Goal: Download file/media

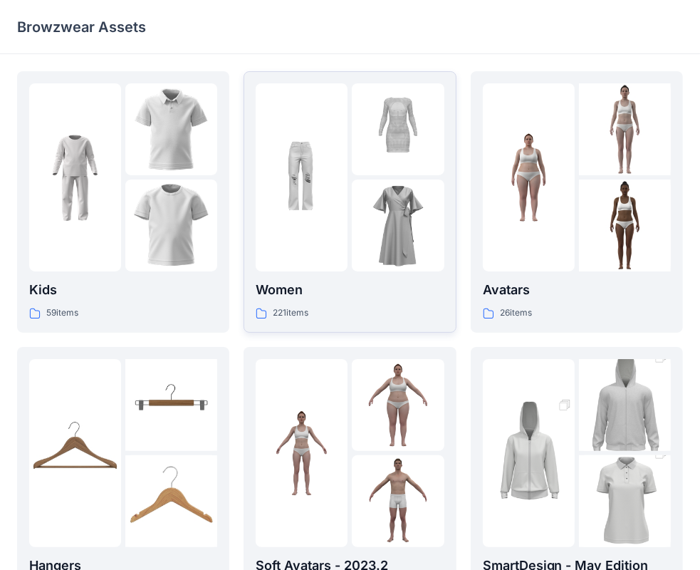
click at [373, 150] on img at bounding box center [398, 129] width 92 height 92
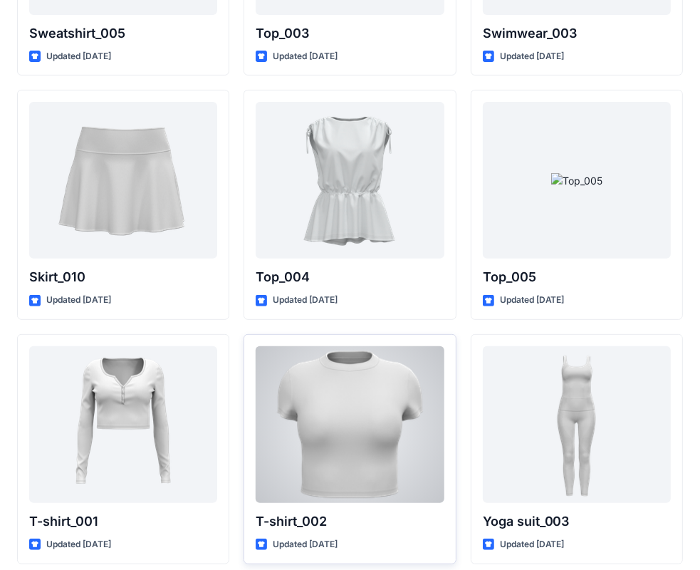
scroll to position [7303, 0]
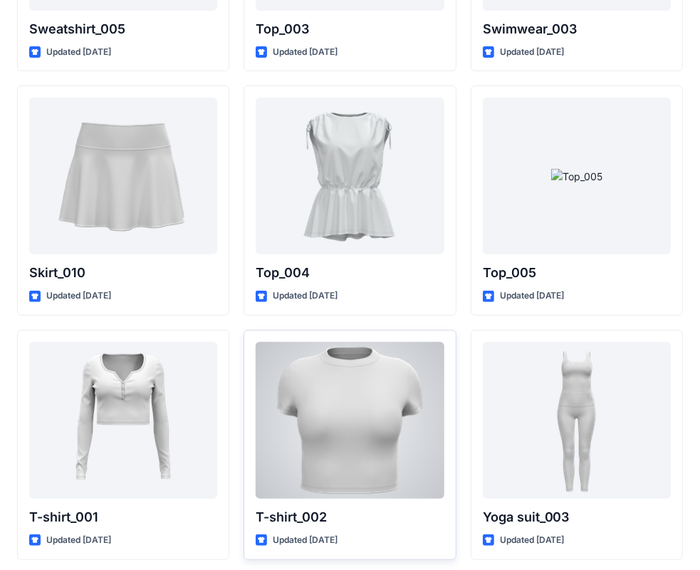
click at [356, 370] on div at bounding box center [350, 420] width 188 height 157
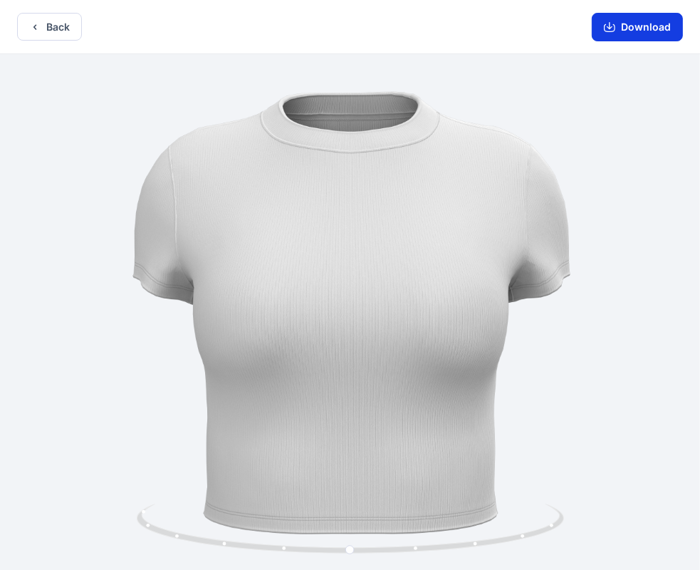
click at [647, 26] on button "Download" at bounding box center [637, 27] width 91 height 28
click at [56, 9] on div "Back Download" at bounding box center [350, 27] width 700 height 54
click at [60, 24] on button "Back" at bounding box center [49, 27] width 65 height 28
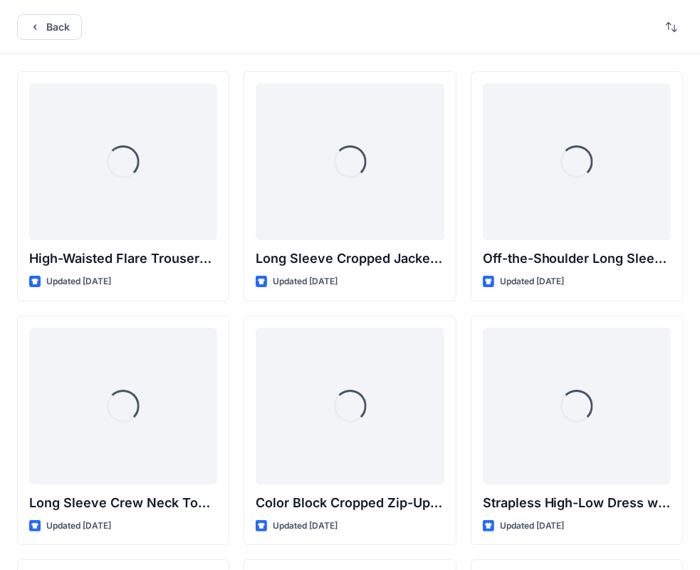
scroll to position [7303, 0]
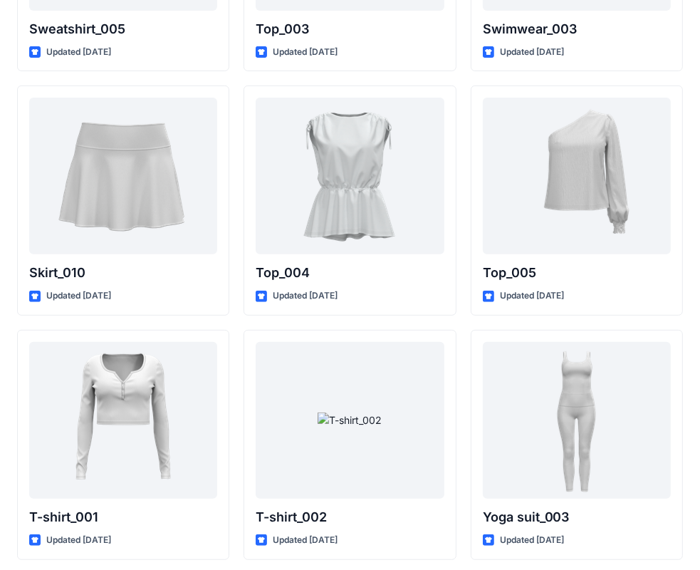
click at [568, 163] on div at bounding box center [577, 176] width 188 height 157
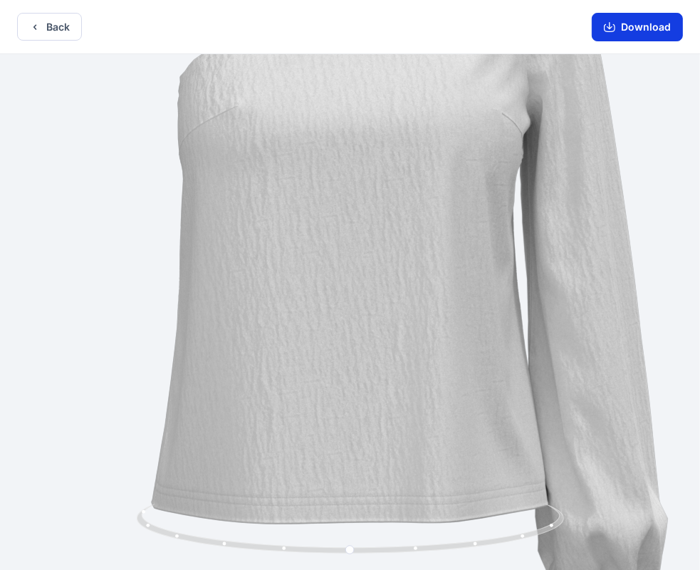
click at [658, 28] on button "Download" at bounding box center [637, 27] width 91 height 28
click at [37, 23] on icon "button" at bounding box center [34, 26] width 11 height 11
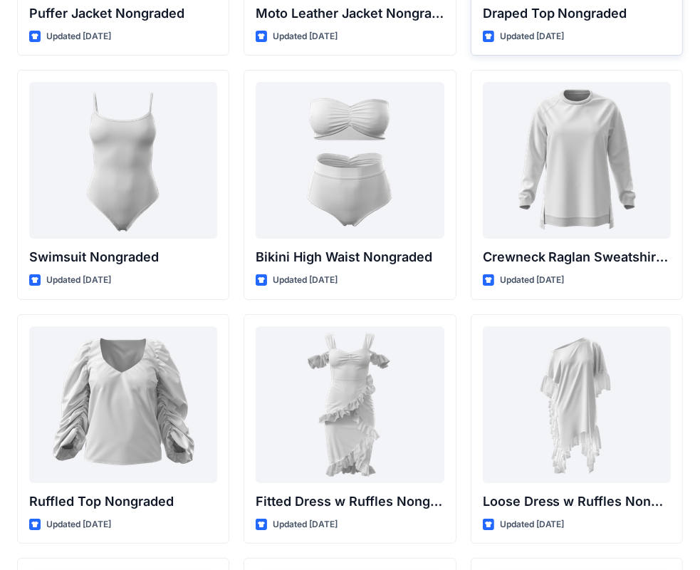
scroll to position [14053, 0]
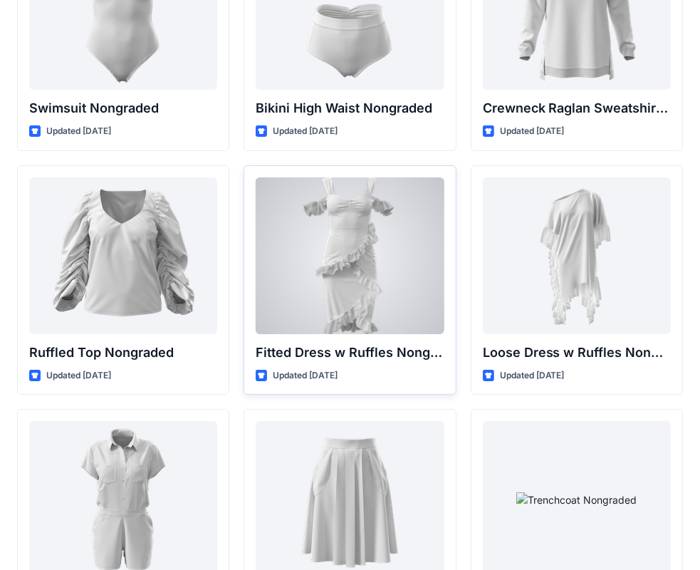
click at [390, 248] on div at bounding box center [350, 255] width 188 height 157
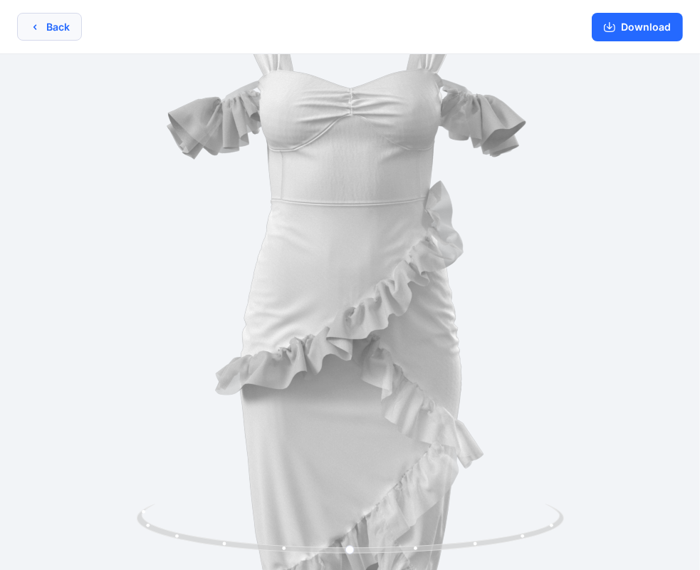
click at [39, 33] on button "Back" at bounding box center [49, 27] width 65 height 28
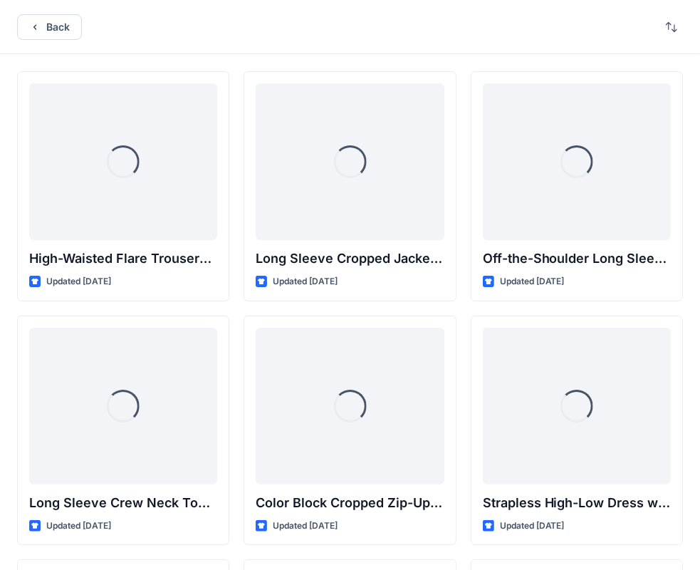
scroll to position [14053, 0]
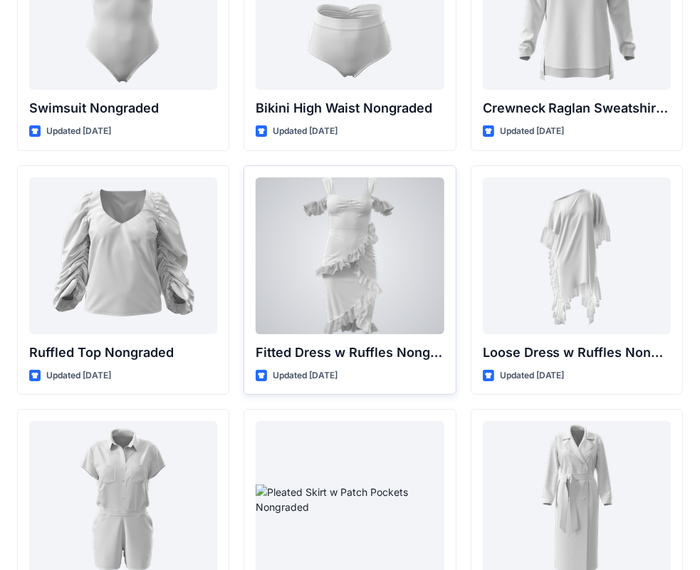
click at [319, 221] on div at bounding box center [350, 255] width 188 height 157
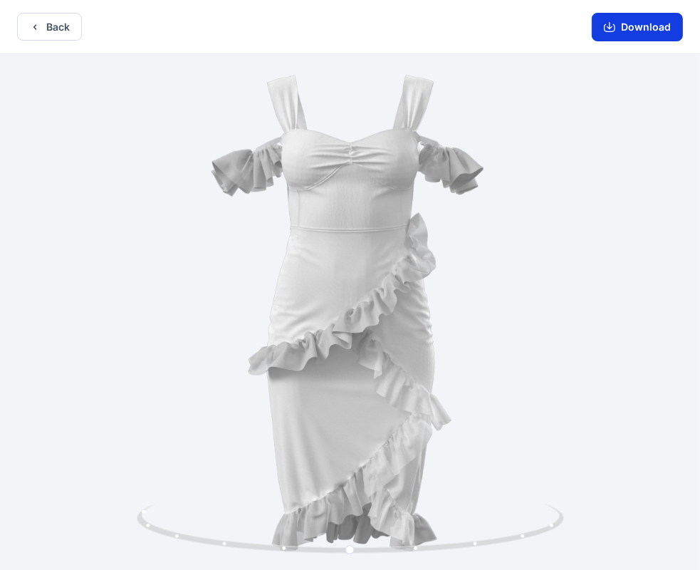
click at [627, 17] on button "Download" at bounding box center [637, 27] width 91 height 28
click at [70, 28] on button "Back" at bounding box center [49, 27] width 65 height 28
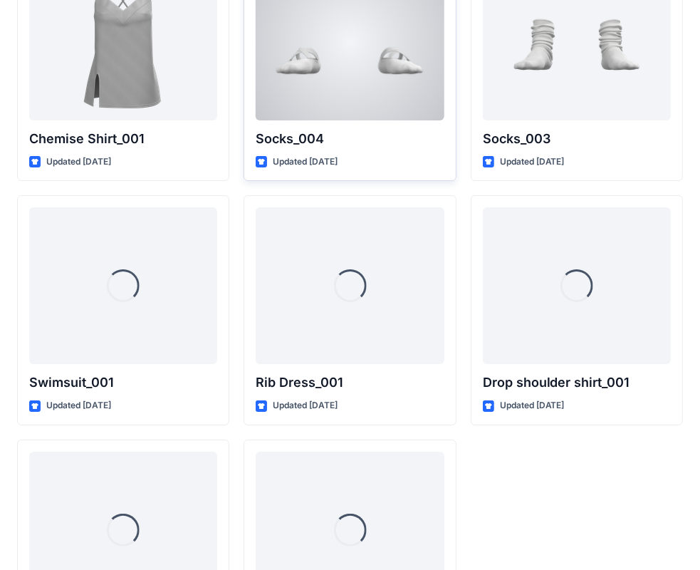
scroll to position [17525, 0]
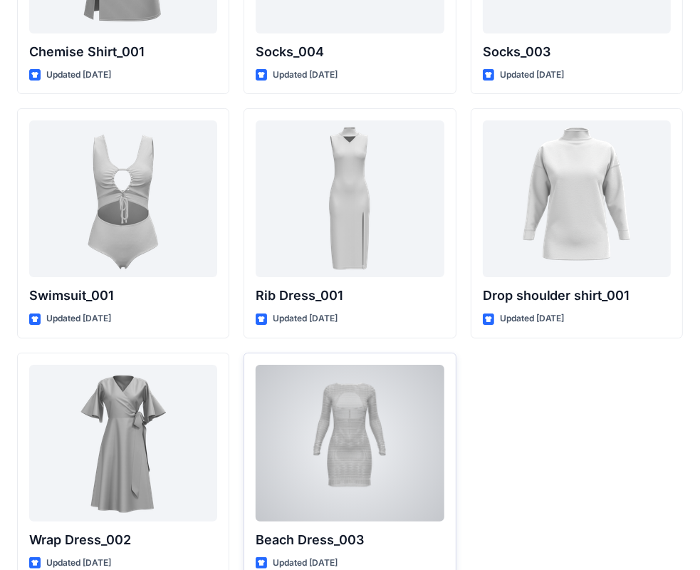
click at [385, 402] on div at bounding box center [350, 443] width 188 height 157
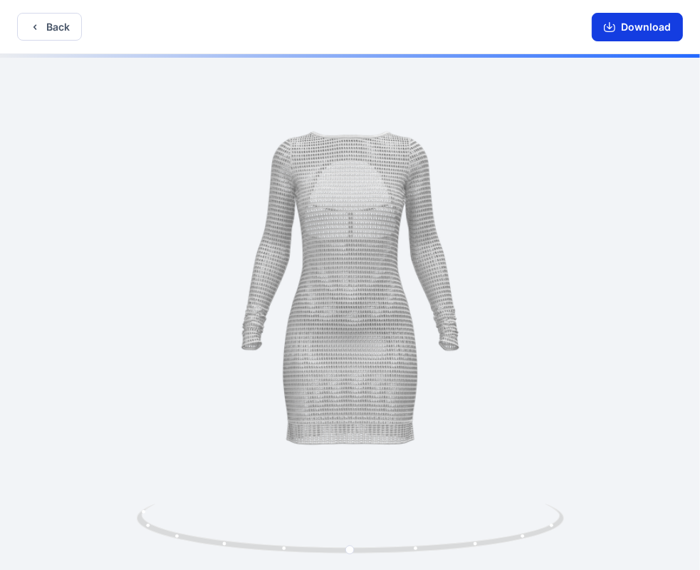
click at [612, 27] on icon "button" at bounding box center [610, 25] width 6 height 7
